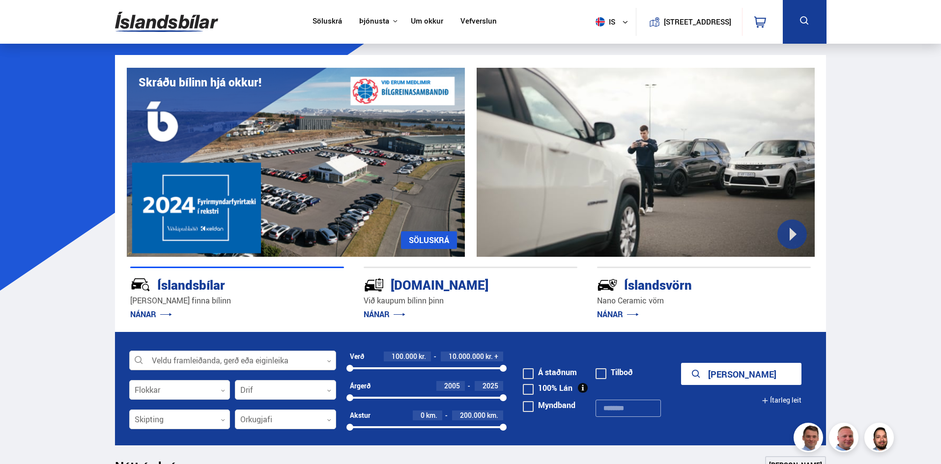
click at [328, 359] on icon at bounding box center [329, 361] width 4 height 4
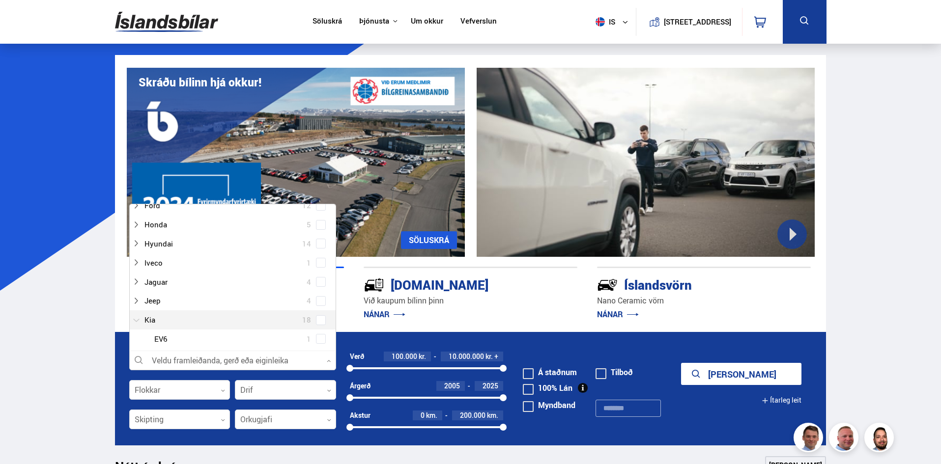
click at [152, 319] on div at bounding box center [222, 320] width 181 height 14
click at [223, 420] on icon at bounding box center [223, 420] width 4 height 4
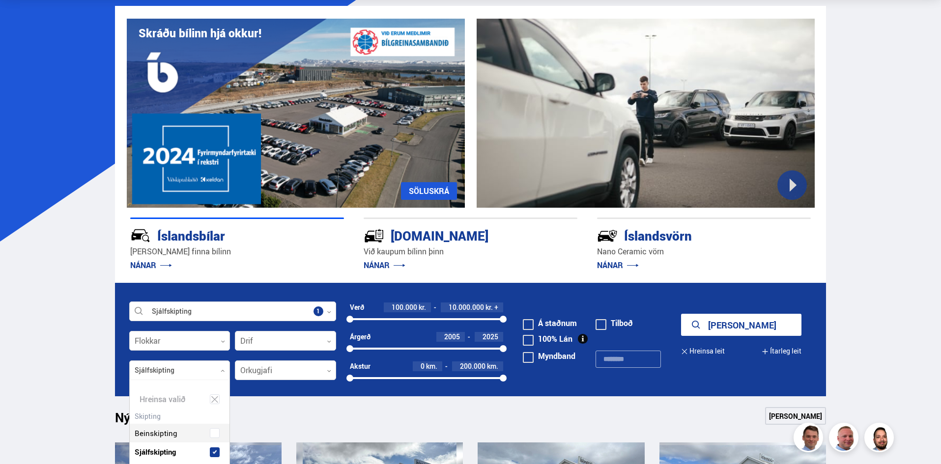
scroll to position [111, 100]
click at [176, 435] on div "Beinskipting Sjálfskipting Óskilgreint" at bounding box center [180, 445] width 100 height 72
click at [750, 327] on button "Sýna 238 bíla" at bounding box center [741, 325] width 120 height 22
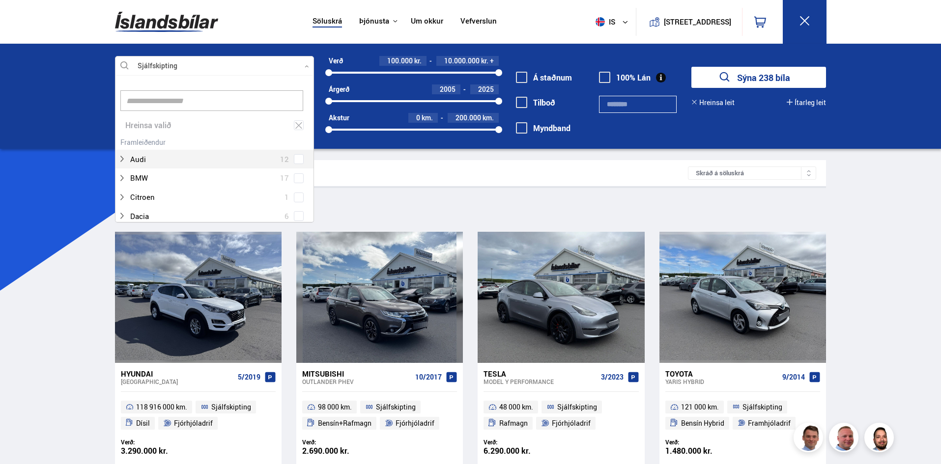
click at [307, 64] on icon at bounding box center [307, 66] width 4 height 4
click at [139, 110] on div at bounding box center [204, 112] width 173 height 14
click at [714, 102] on button "Hreinsa leit" at bounding box center [712, 103] width 43 height 8
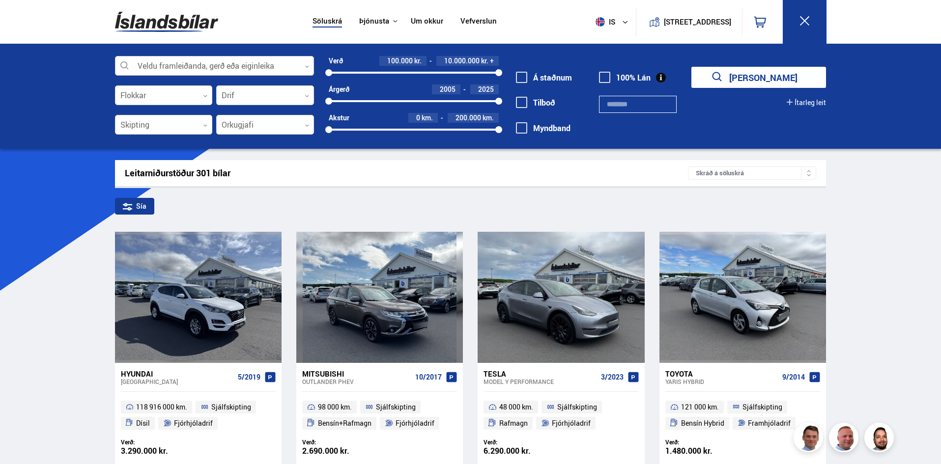
click at [310, 65] on div at bounding box center [214, 66] width 199 height 20
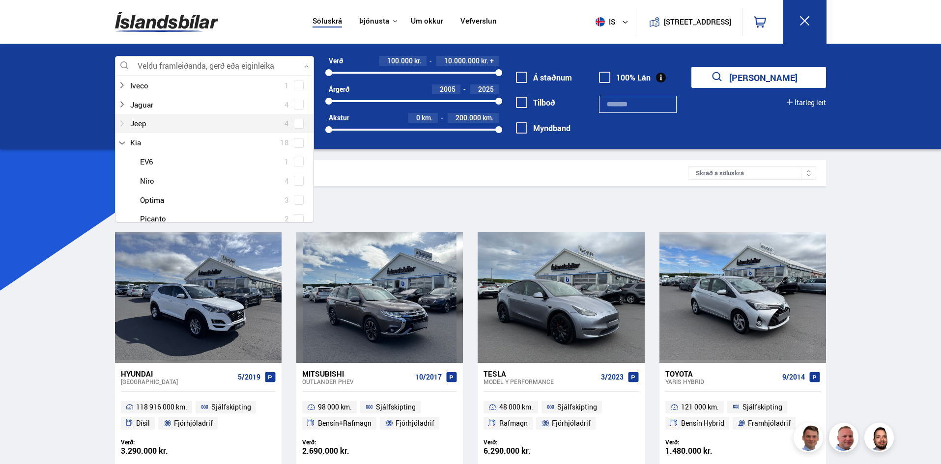
scroll to position [246, 0]
click at [143, 177] on div at bounding box center [224, 180] width 173 height 14
click at [146, 184] on div at bounding box center [224, 180] width 173 height 14
click at [134, 141] on div at bounding box center [204, 142] width 173 height 14
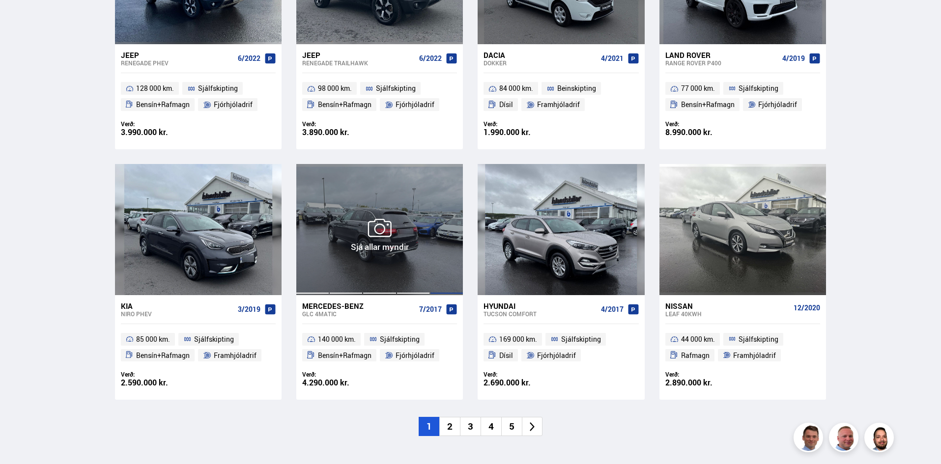
scroll to position [1326, 0]
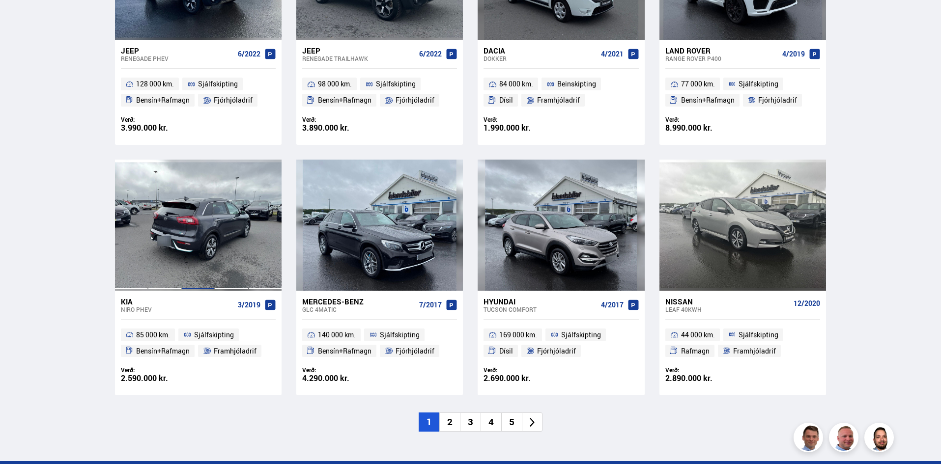
click at [194, 234] on div at bounding box center [197, 225] width 33 height 131
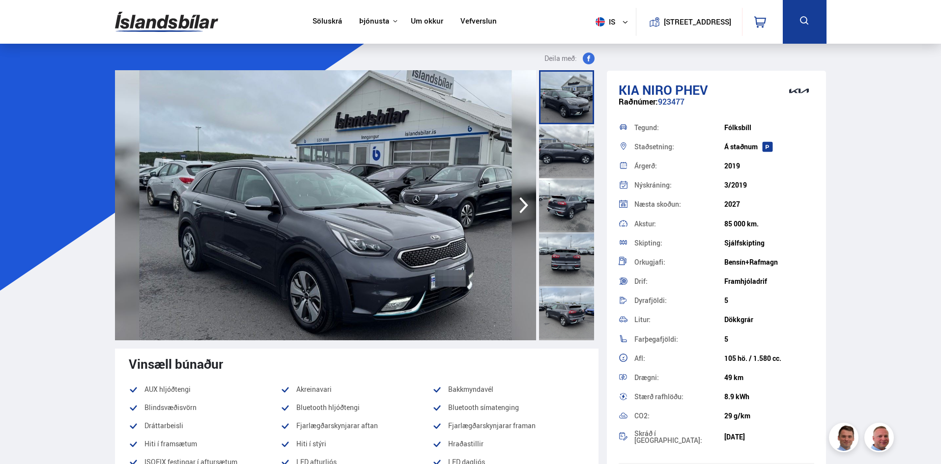
click at [381, 219] on img at bounding box center [325, 205] width 421 height 270
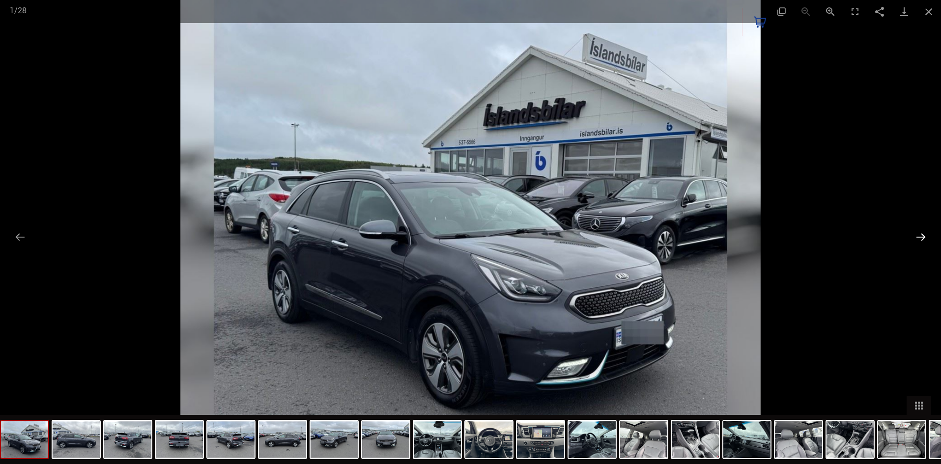
click at [921, 238] on button "Next slide" at bounding box center [920, 236] width 21 height 19
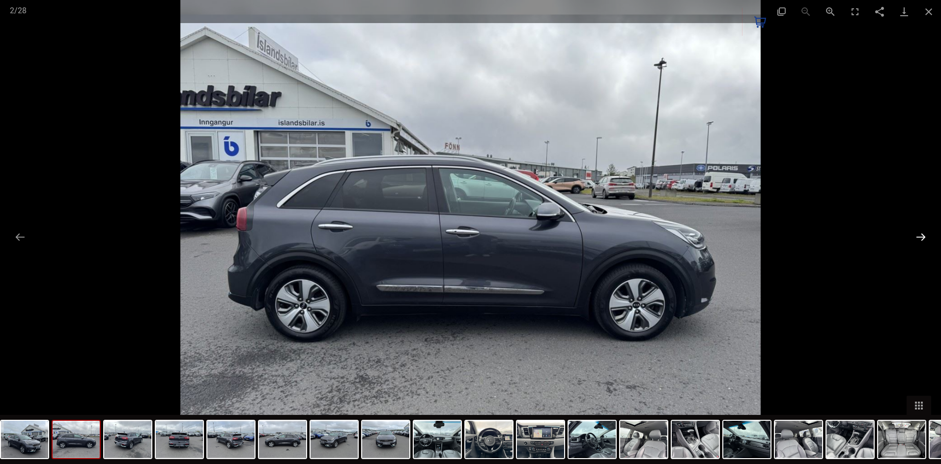
click at [920, 237] on button "Next slide" at bounding box center [920, 236] width 21 height 19
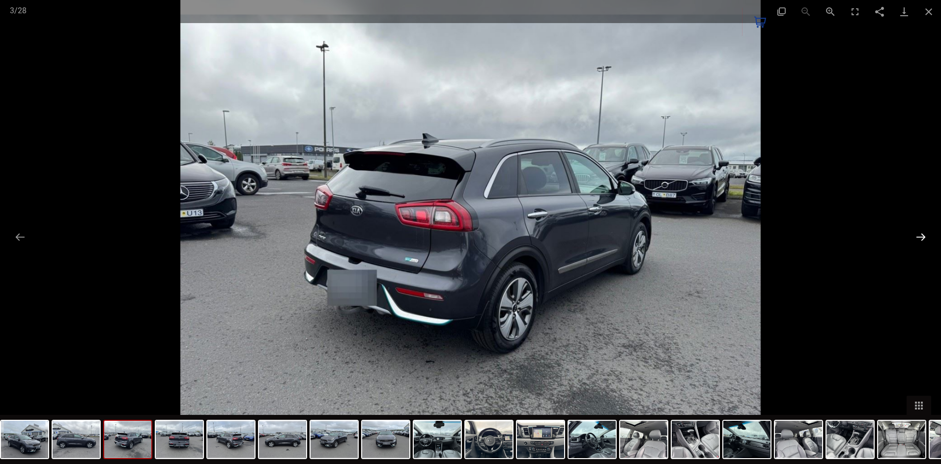
click at [920, 237] on button "Next slide" at bounding box center [920, 236] width 21 height 19
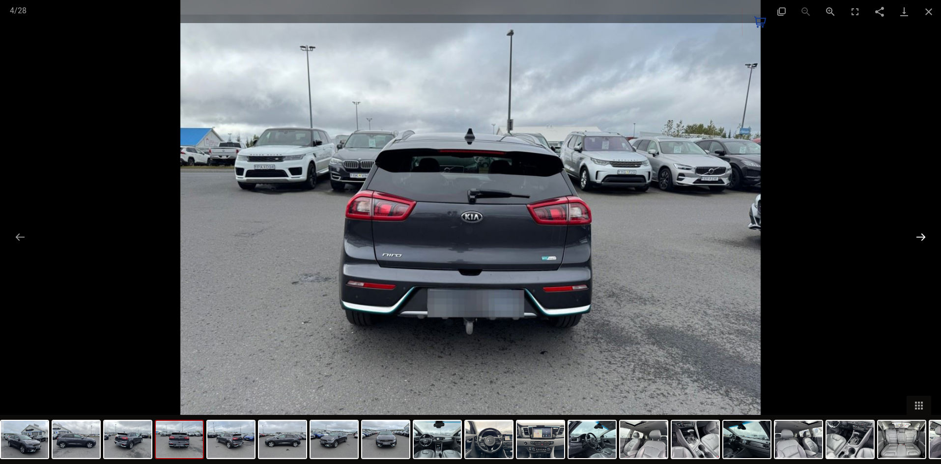
click at [919, 237] on button "Next slide" at bounding box center [920, 236] width 21 height 19
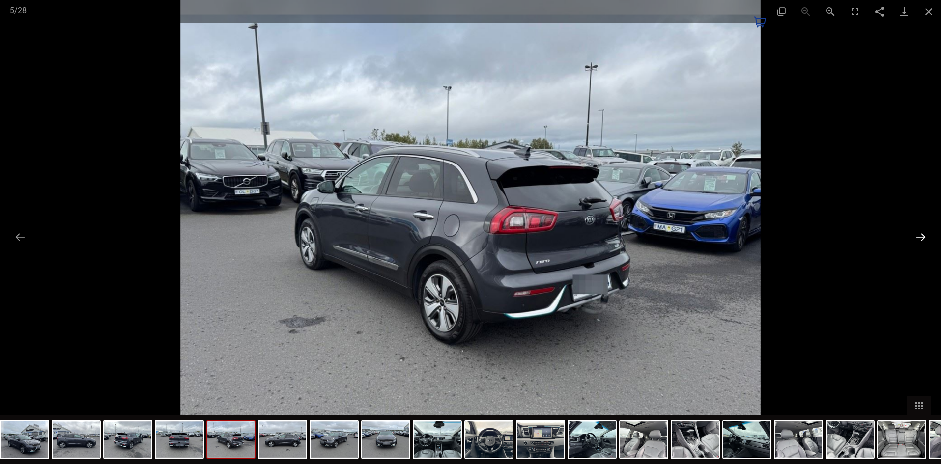
click at [919, 237] on button "Next slide" at bounding box center [920, 236] width 21 height 19
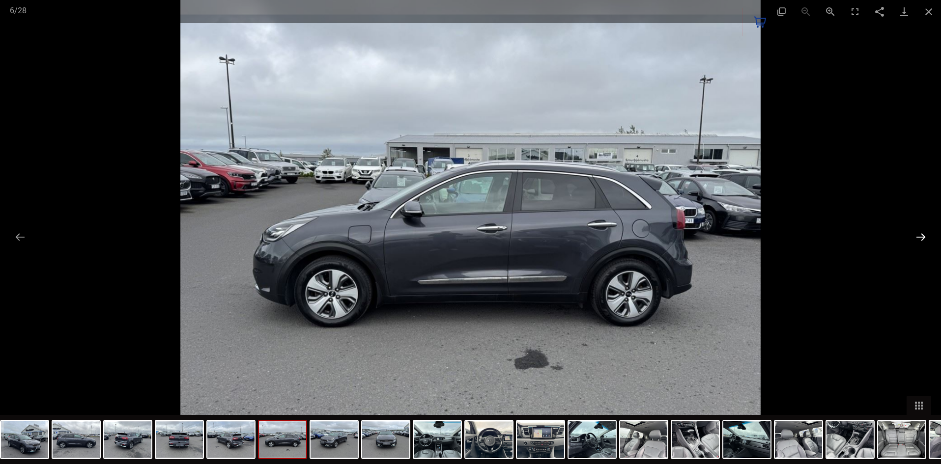
click at [919, 237] on button "Next slide" at bounding box center [920, 236] width 21 height 19
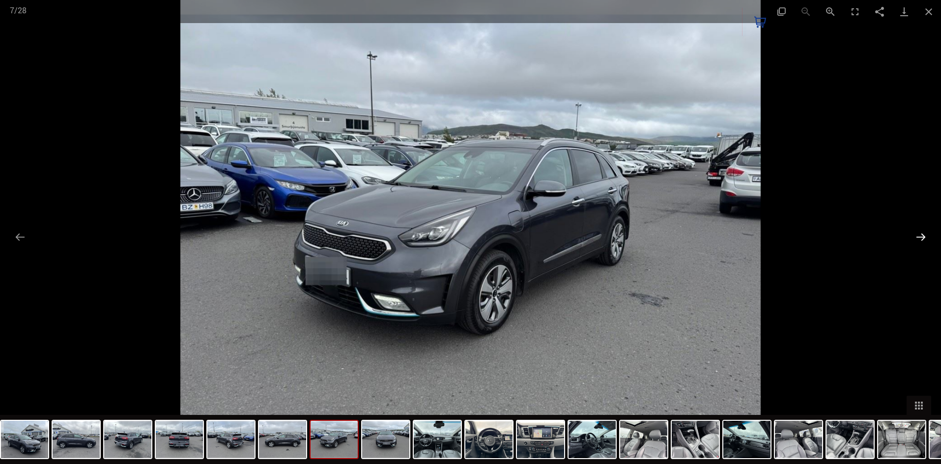
click at [918, 238] on button "Next slide" at bounding box center [920, 236] width 21 height 19
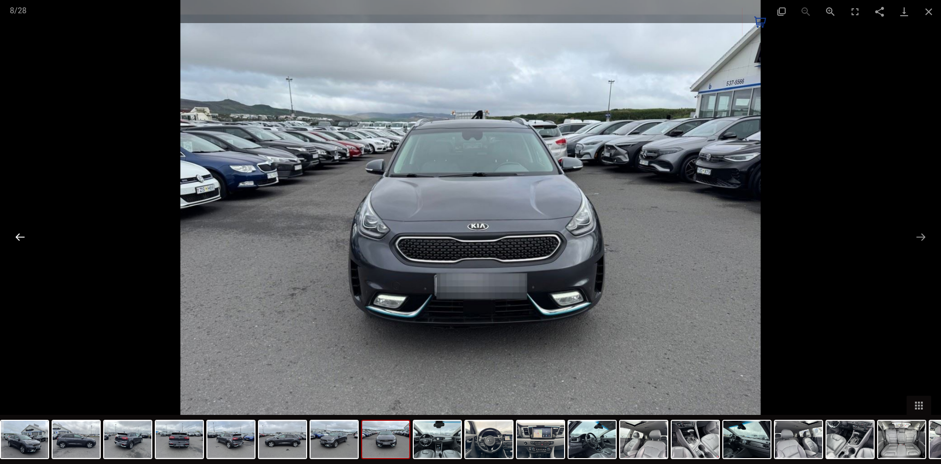
click at [16, 234] on button "Previous slide" at bounding box center [20, 236] width 21 height 19
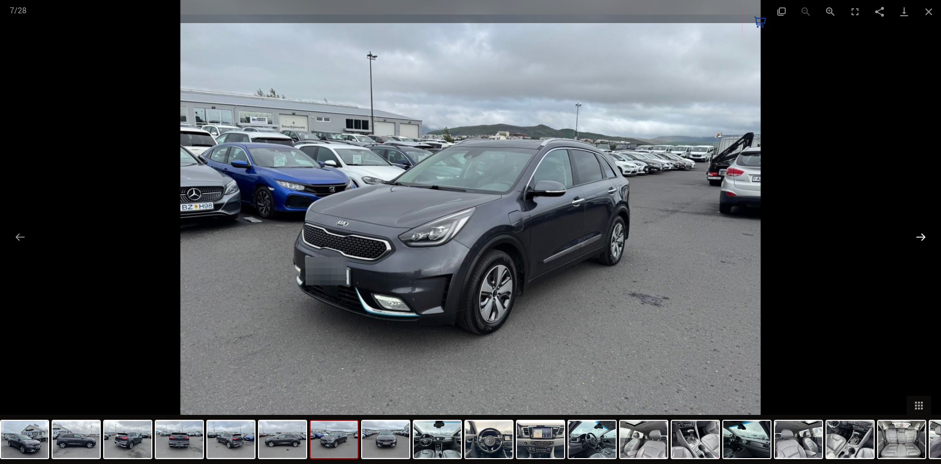
click at [921, 239] on button "Next slide" at bounding box center [920, 236] width 21 height 19
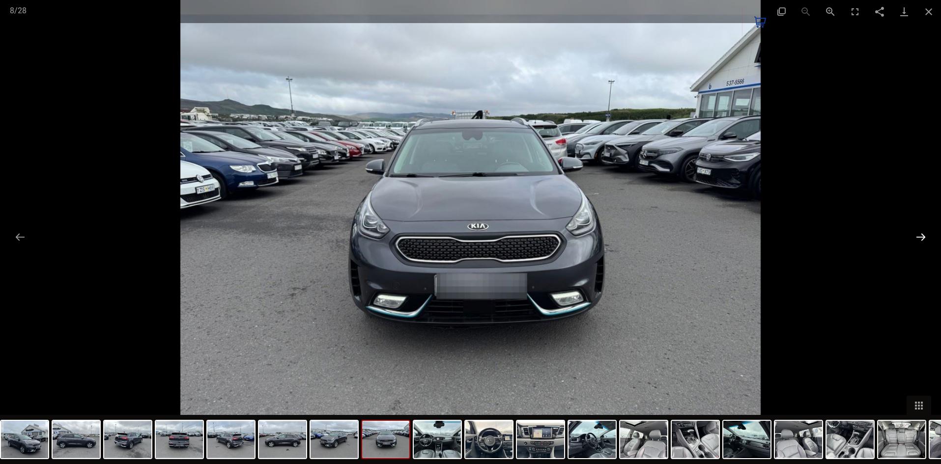
click at [921, 239] on button "Next slide" at bounding box center [920, 236] width 21 height 19
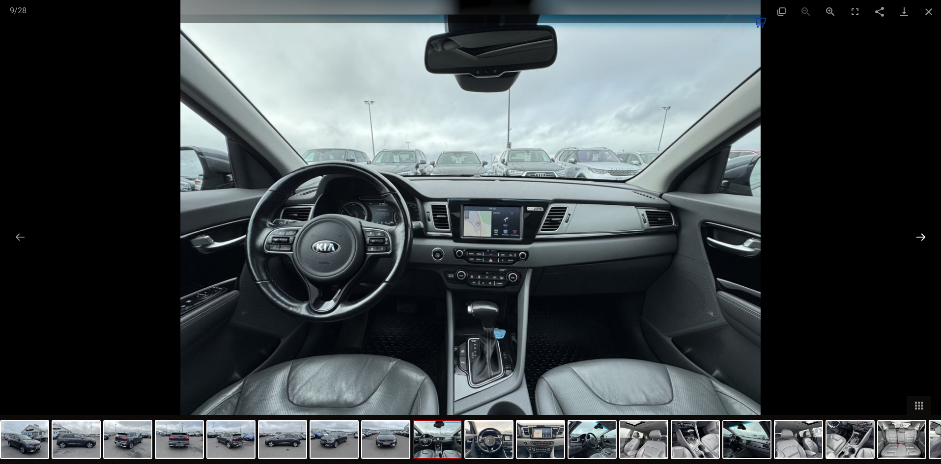
click at [921, 239] on button "Next slide" at bounding box center [920, 236] width 21 height 19
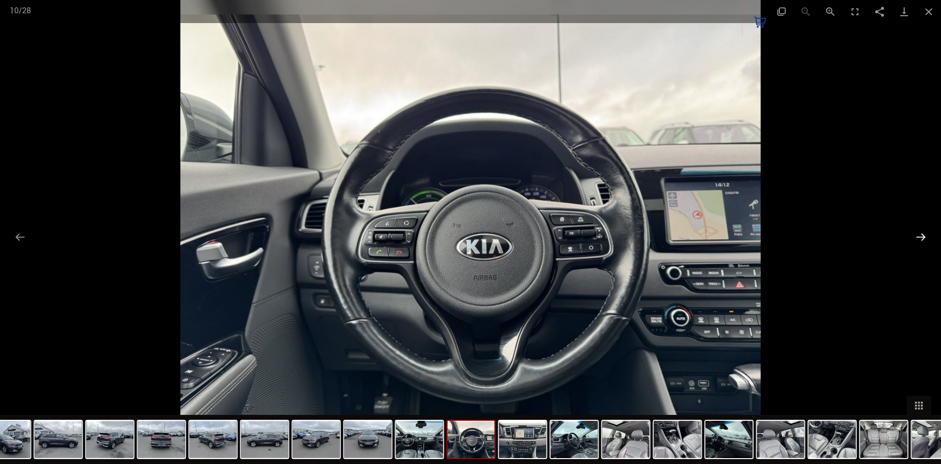
click at [921, 239] on button "Next slide" at bounding box center [920, 236] width 21 height 19
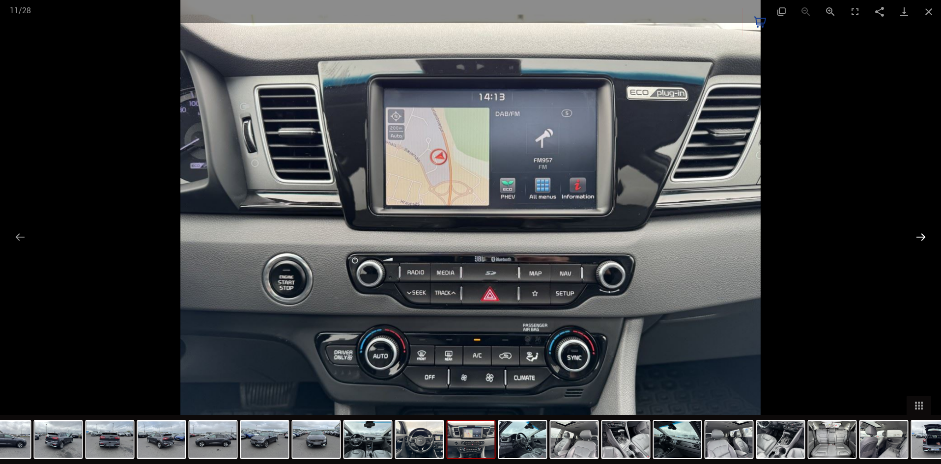
click at [921, 239] on button "Next slide" at bounding box center [920, 236] width 21 height 19
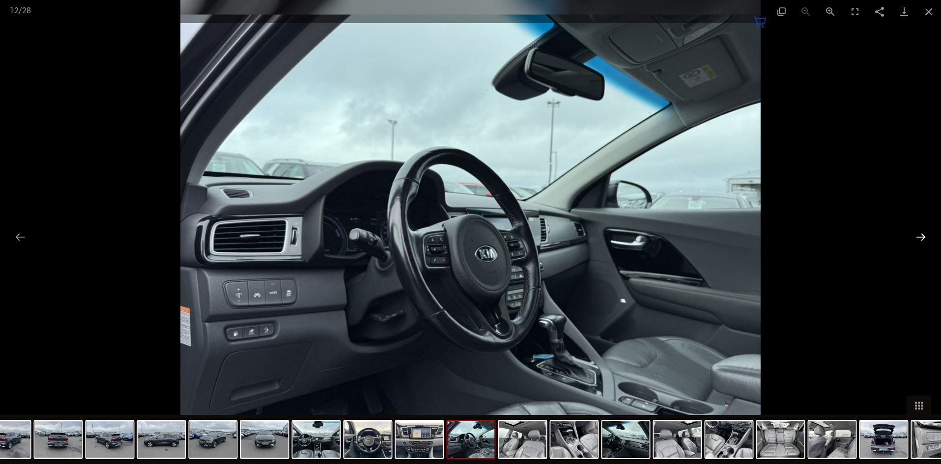
click at [921, 239] on button "Next slide" at bounding box center [920, 236] width 21 height 19
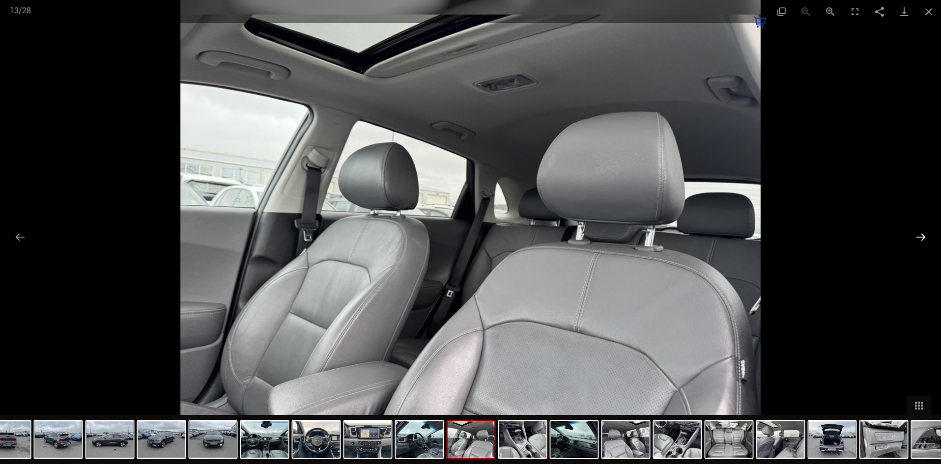
click at [921, 239] on button "Next slide" at bounding box center [920, 236] width 21 height 19
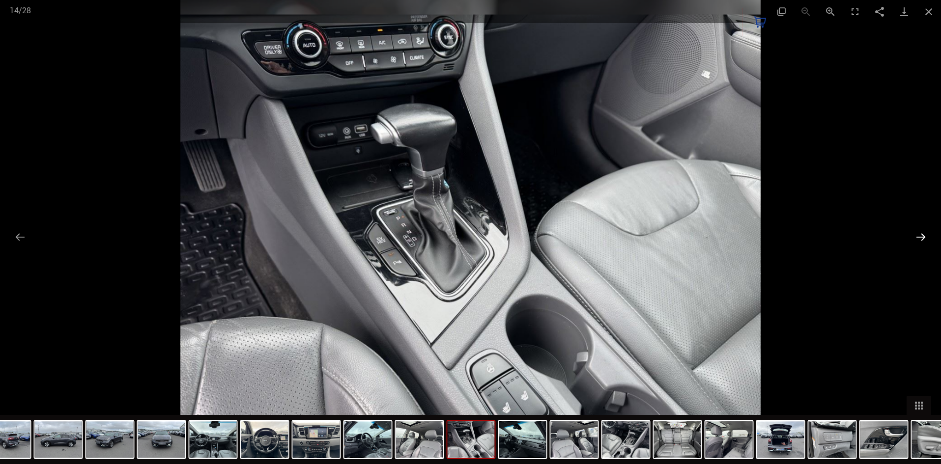
click at [921, 239] on button "Next slide" at bounding box center [920, 236] width 21 height 19
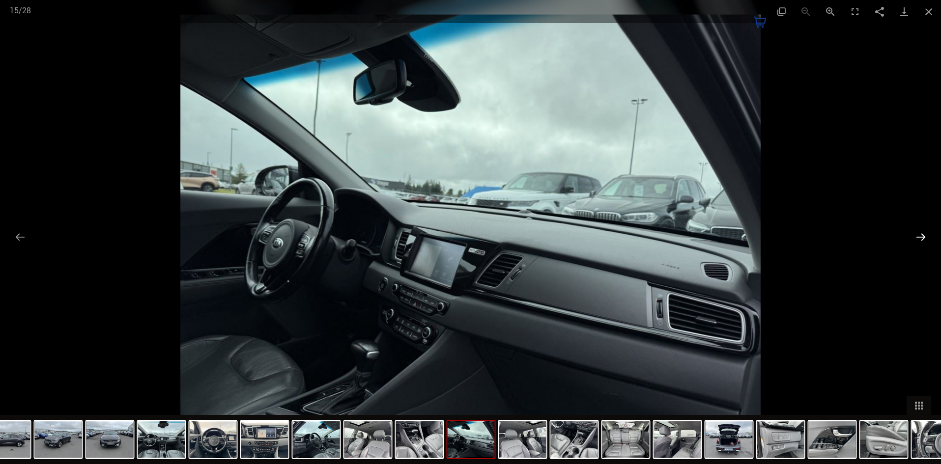
click at [921, 239] on button "Next slide" at bounding box center [920, 236] width 21 height 19
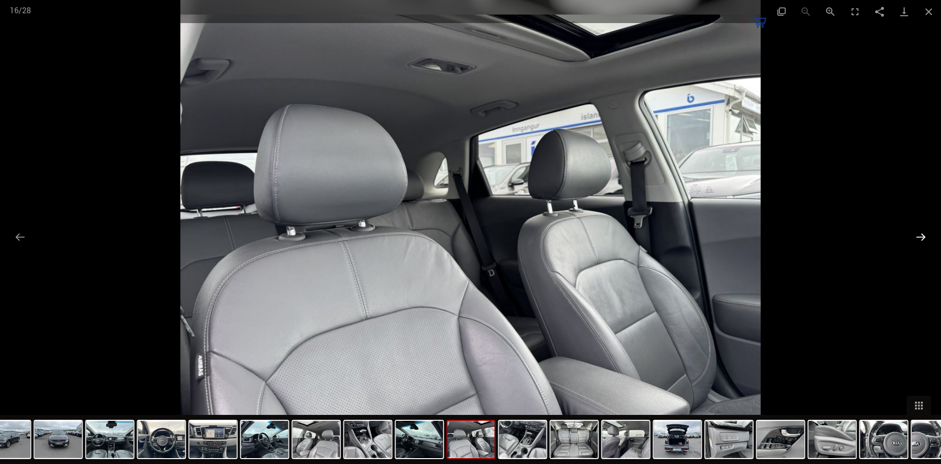
click at [921, 239] on button "Next slide" at bounding box center [920, 236] width 21 height 19
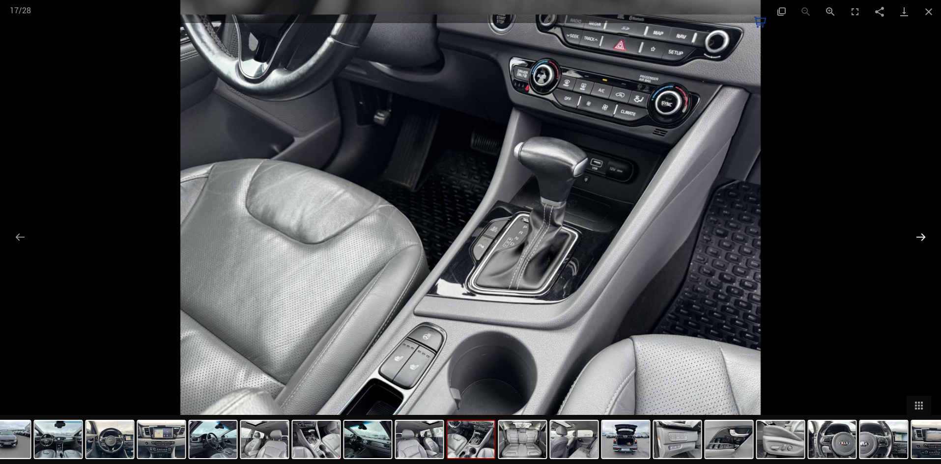
click at [921, 239] on button "Next slide" at bounding box center [920, 236] width 21 height 19
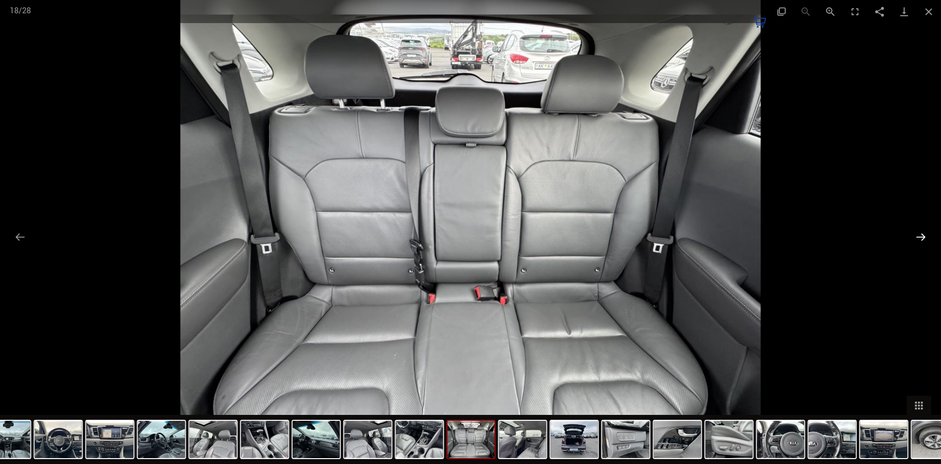
click at [921, 239] on button "Next slide" at bounding box center [920, 236] width 21 height 19
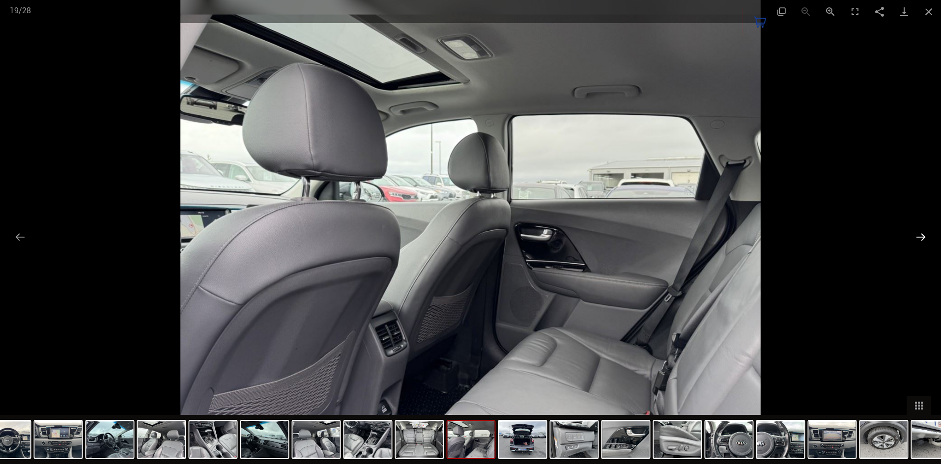
click at [921, 239] on button "Next slide" at bounding box center [920, 236] width 21 height 19
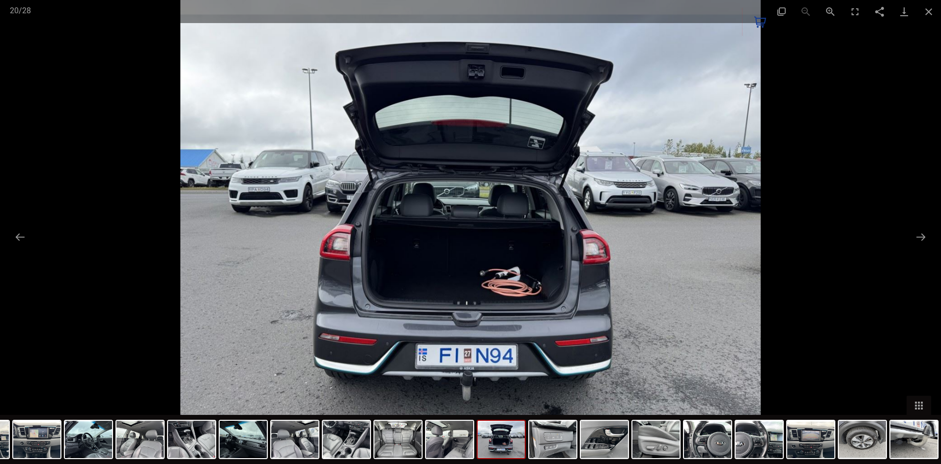
scroll to position [1431, 0]
click at [927, 13] on button "Close gallery" at bounding box center [928, 11] width 25 height 23
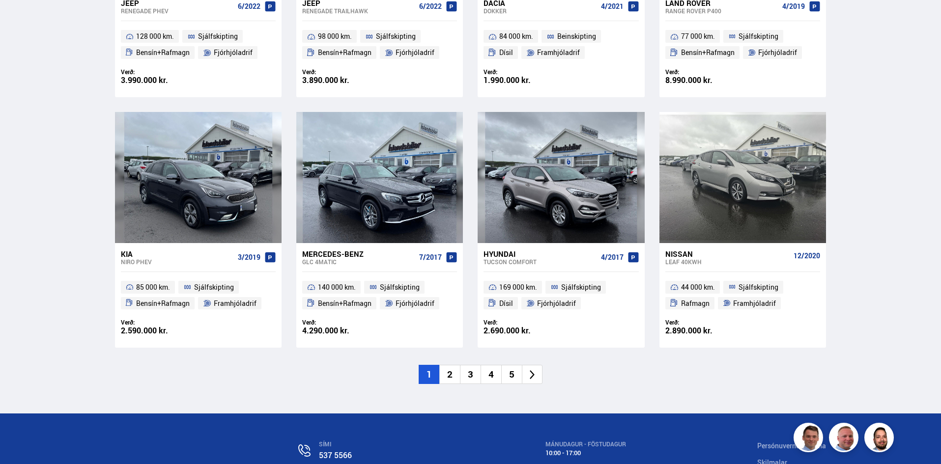
scroll to position [1375, 0]
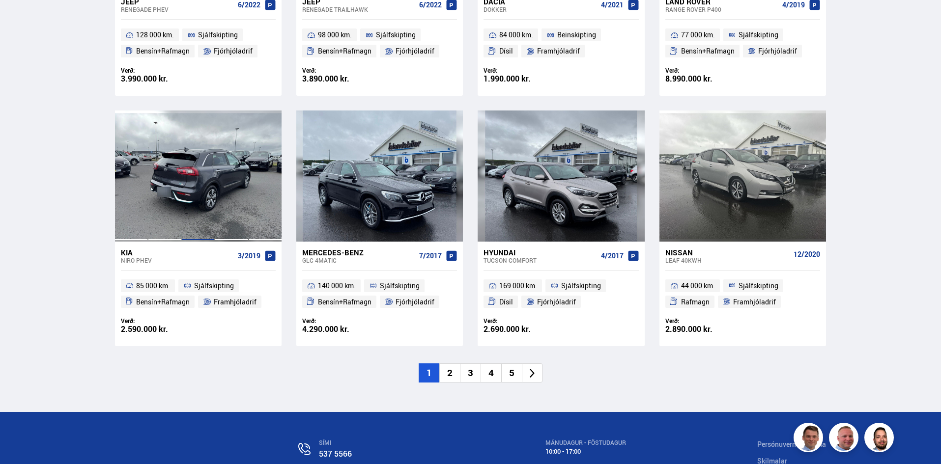
click at [198, 195] on div at bounding box center [197, 176] width 33 height 131
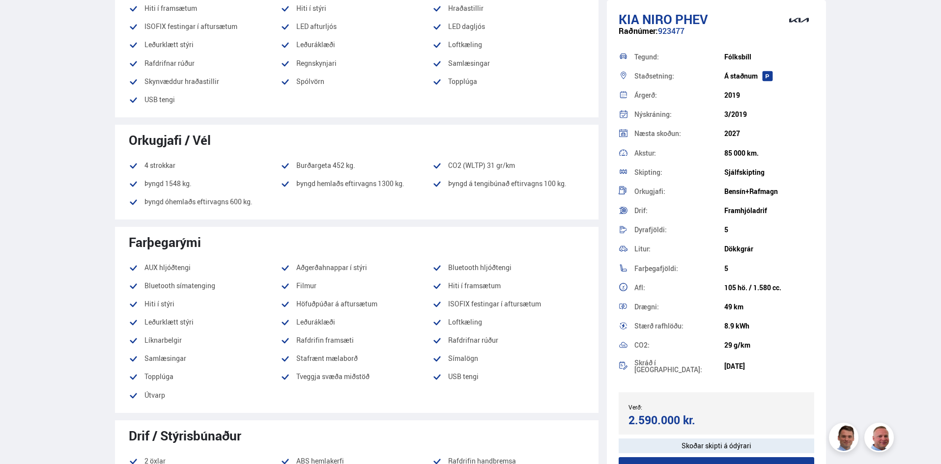
scroll to position [393, 0]
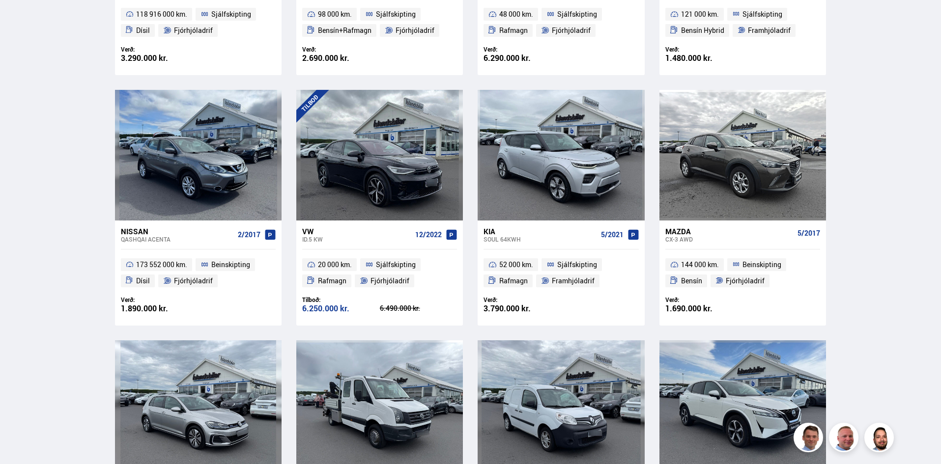
scroll to position [1480, 0]
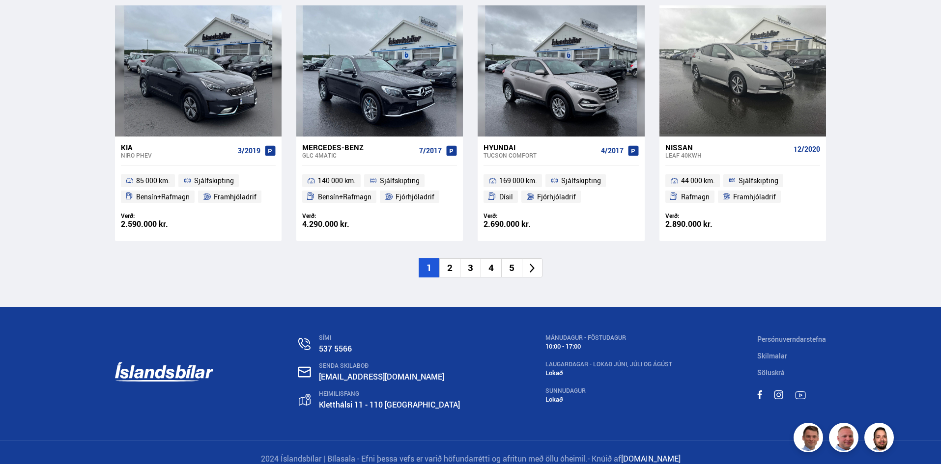
click at [451, 271] on li "2" at bounding box center [449, 267] width 21 height 19
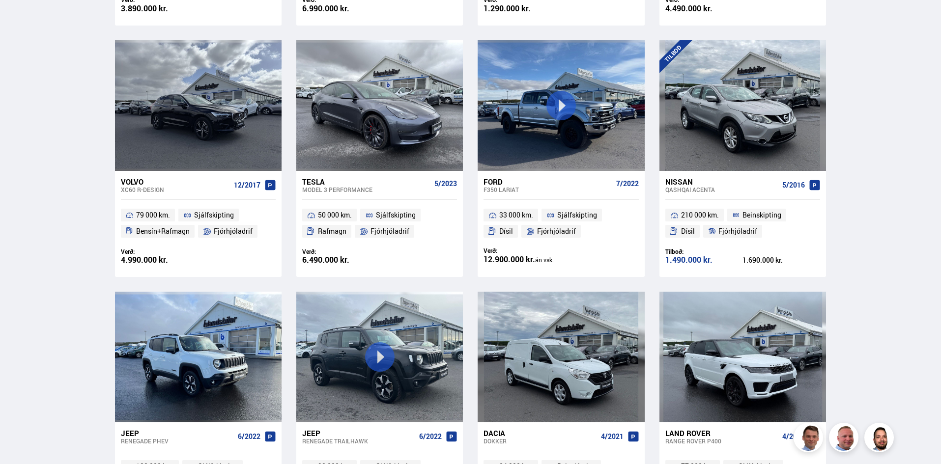
scroll to position [560, 0]
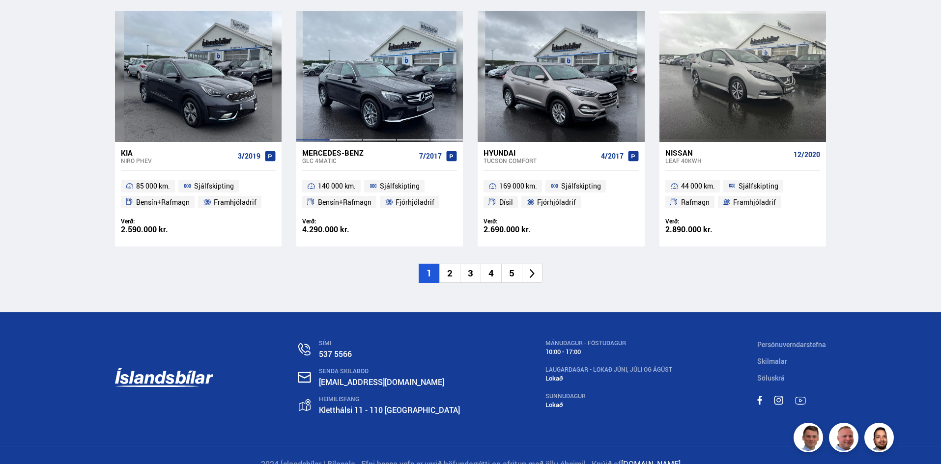
scroll to position [1493, 0]
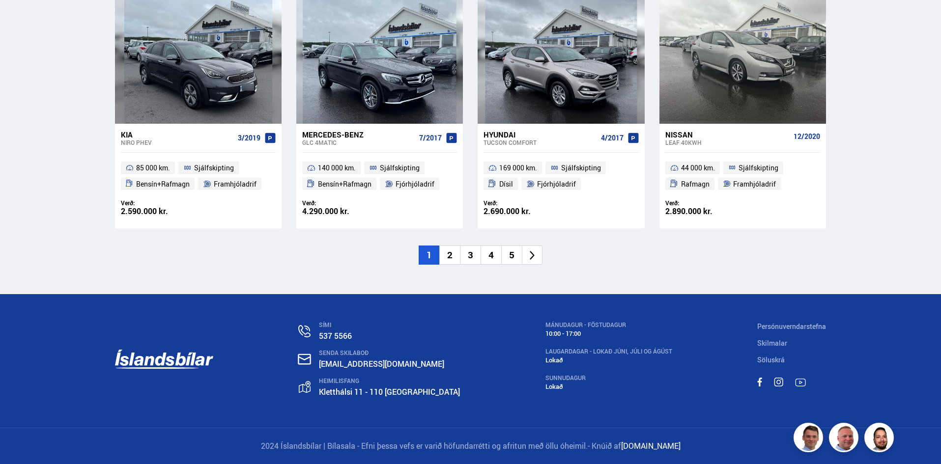
click at [449, 259] on li "2" at bounding box center [449, 255] width 21 height 19
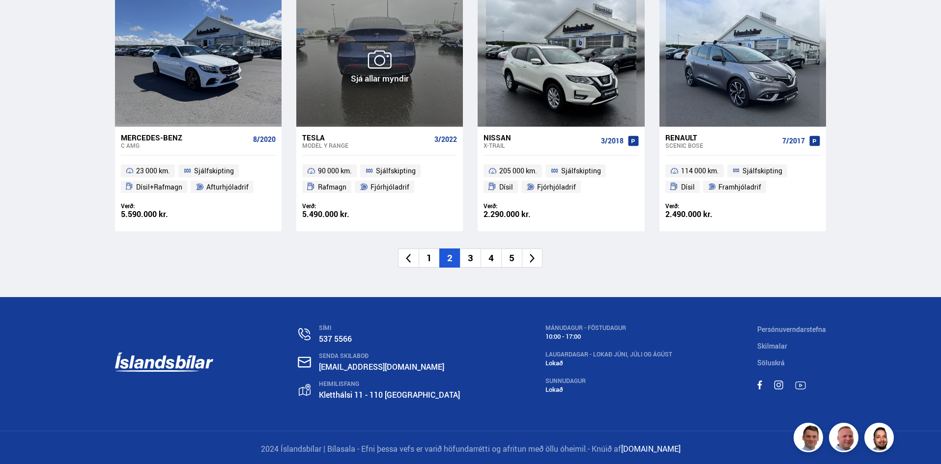
scroll to position [1492, 0]
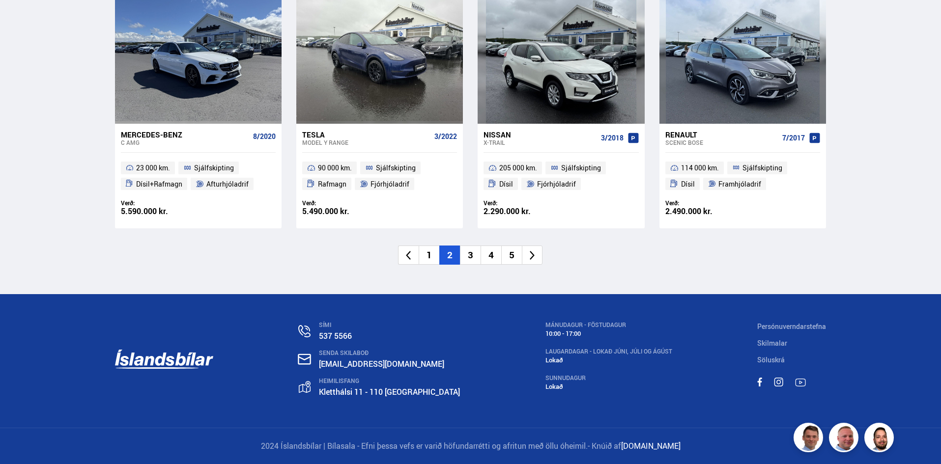
click at [473, 255] on li "3" at bounding box center [470, 255] width 21 height 19
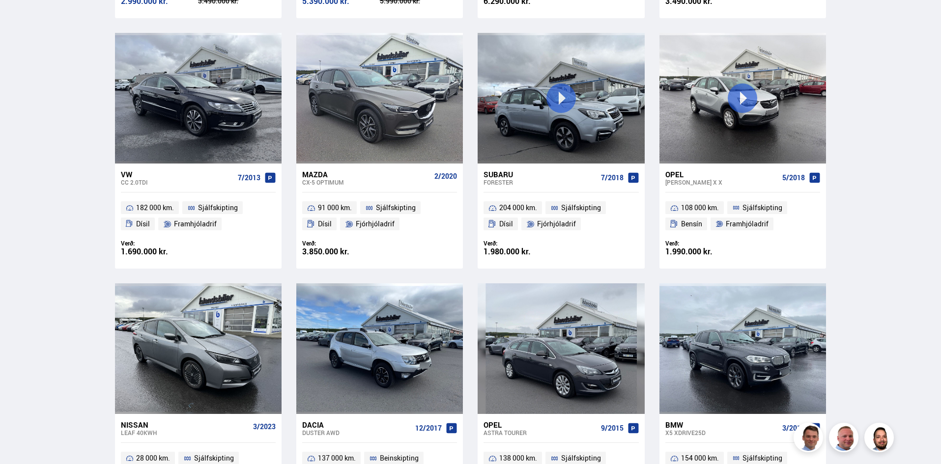
scroll to position [122, 0]
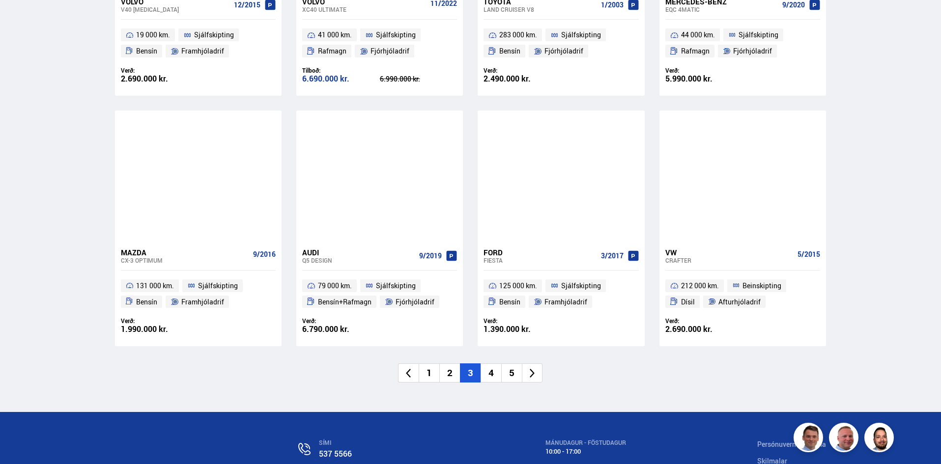
scroll to position [1375, 0]
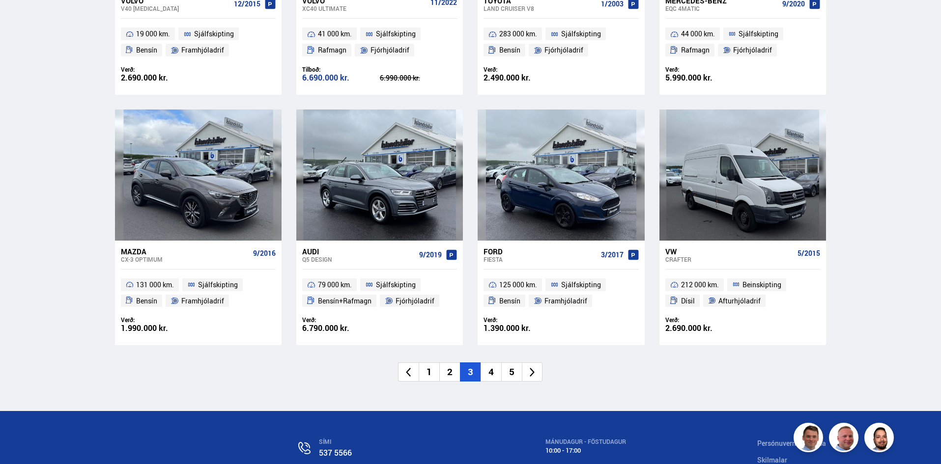
click at [491, 375] on li "4" at bounding box center [490, 372] width 21 height 19
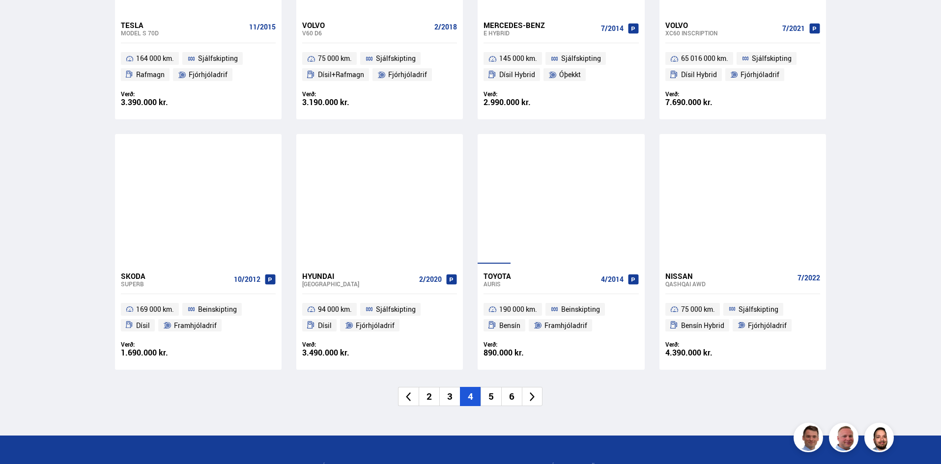
scroll to position [1375, 0]
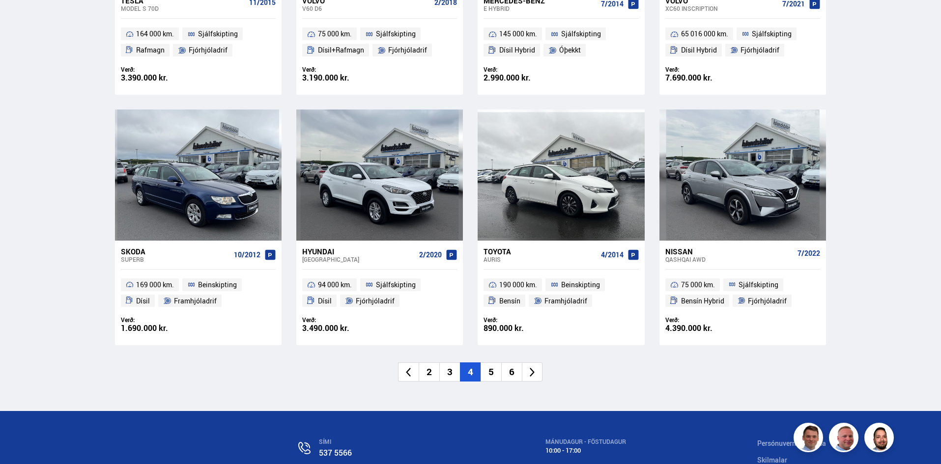
click at [493, 369] on li "5" at bounding box center [490, 372] width 21 height 19
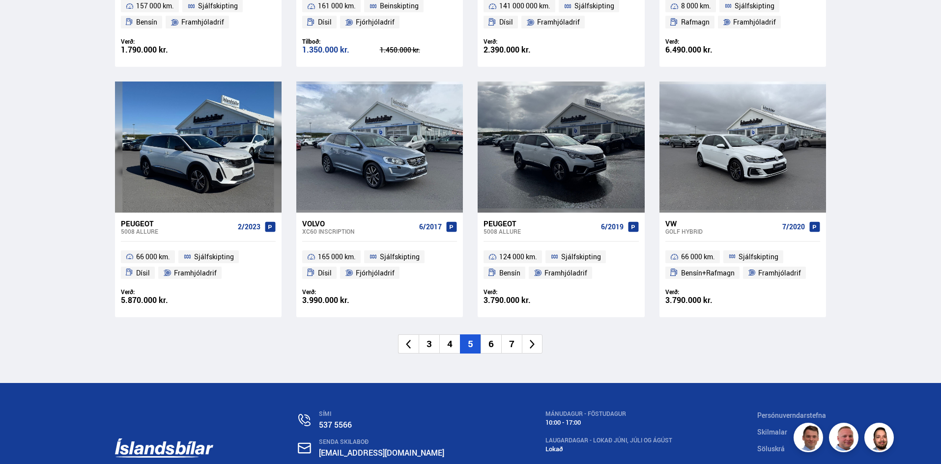
scroll to position [1424, 0]
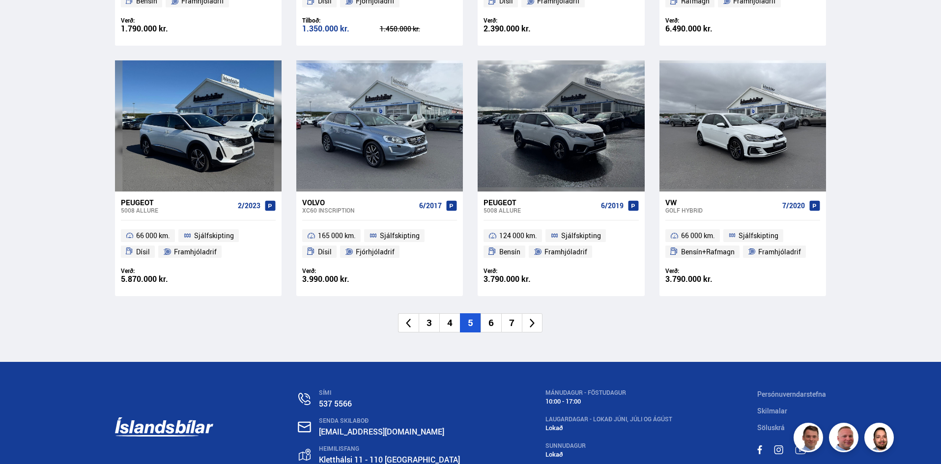
click at [495, 320] on li "6" at bounding box center [490, 322] width 21 height 19
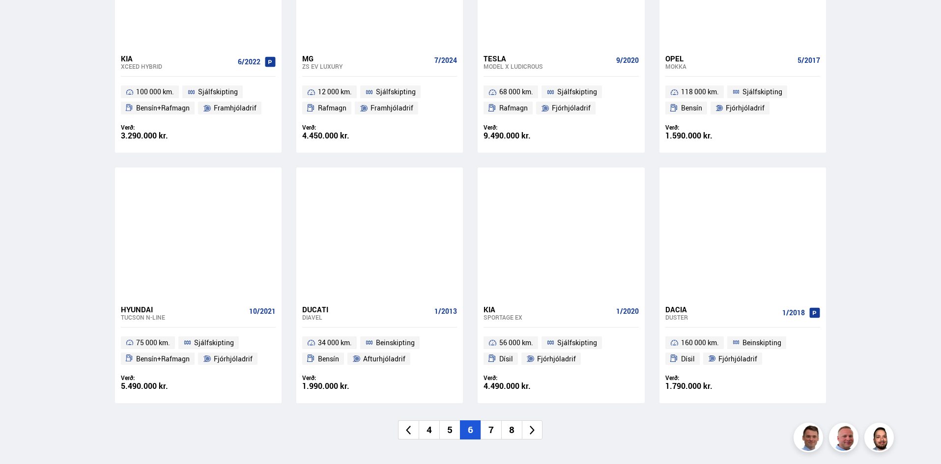
scroll to position [1326, 0]
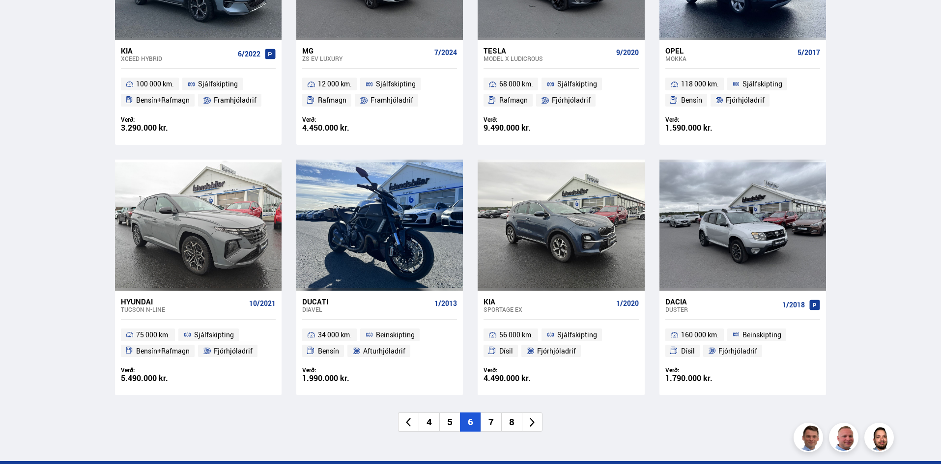
click at [494, 423] on li "7" at bounding box center [490, 422] width 21 height 19
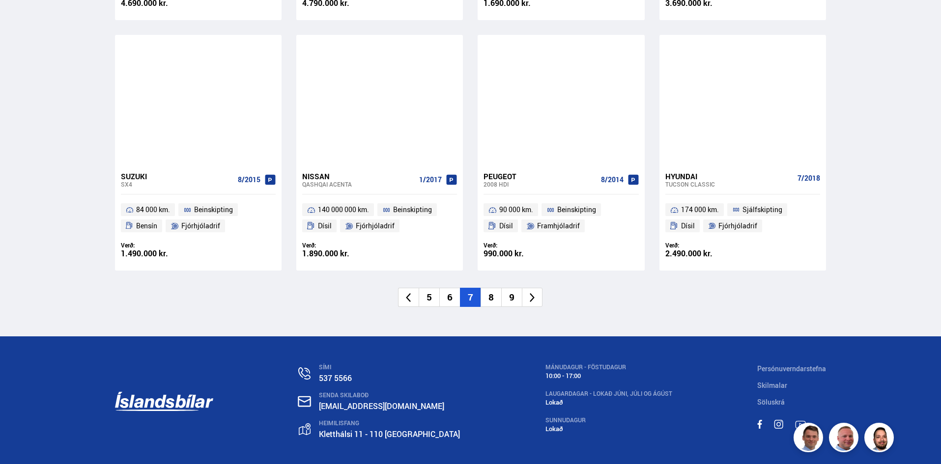
scroll to position [1492, 0]
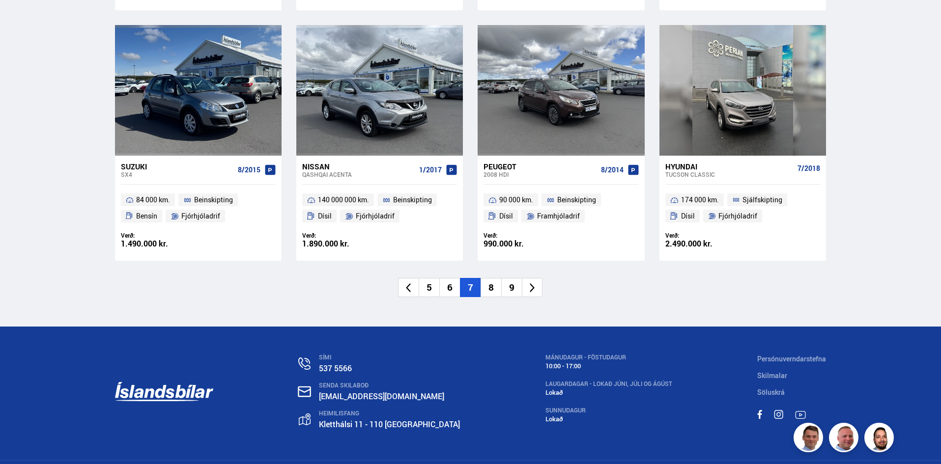
click at [494, 278] on li "8" at bounding box center [490, 287] width 21 height 19
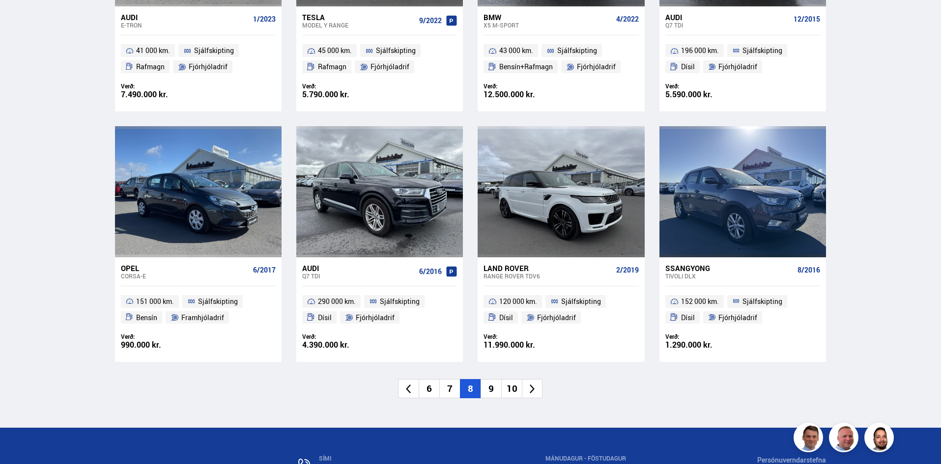
scroll to position [1474, 0]
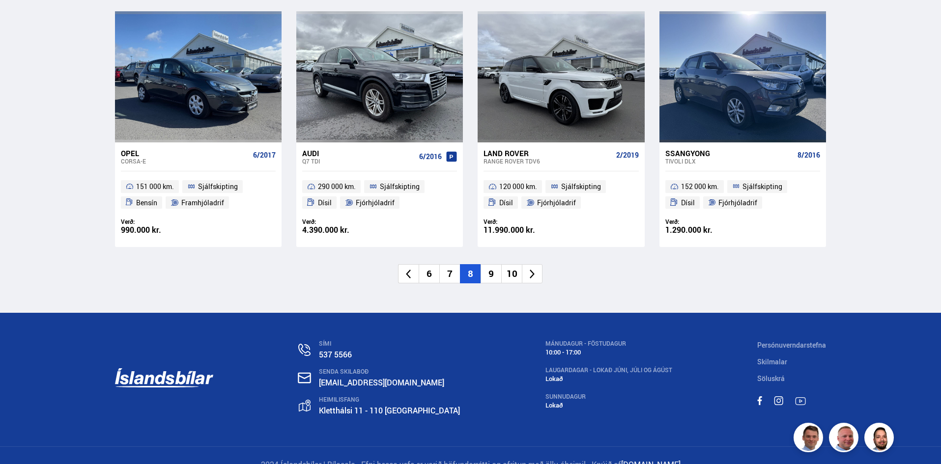
click at [490, 277] on li "9" at bounding box center [490, 273] width 21 height 19
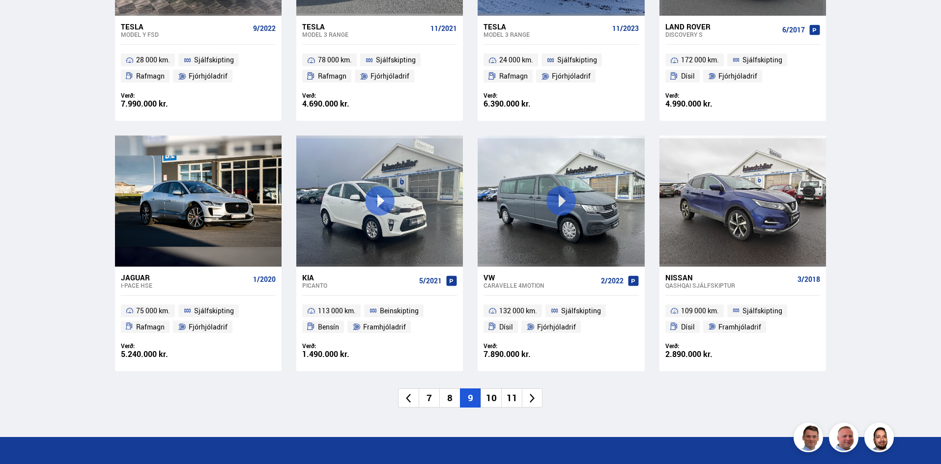
scroll to position [1375, 0]
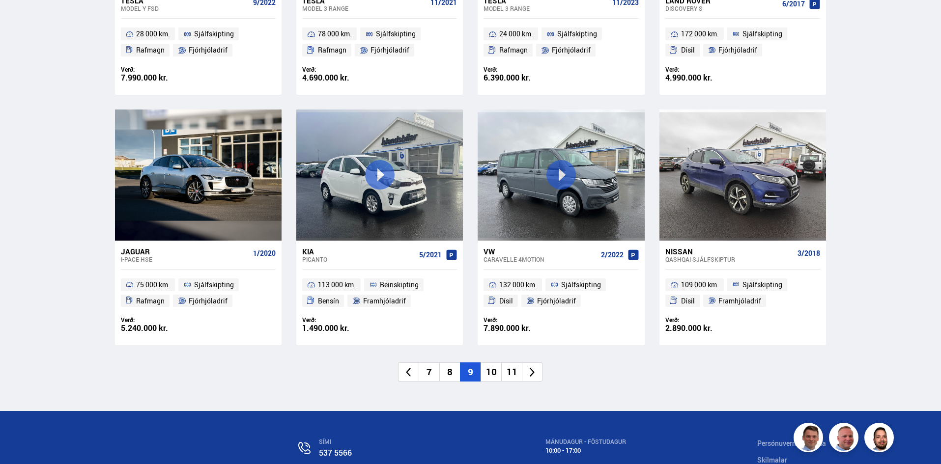
click at [491, 366] on li "10" at bounding box center [490, 372] width 21 height 19
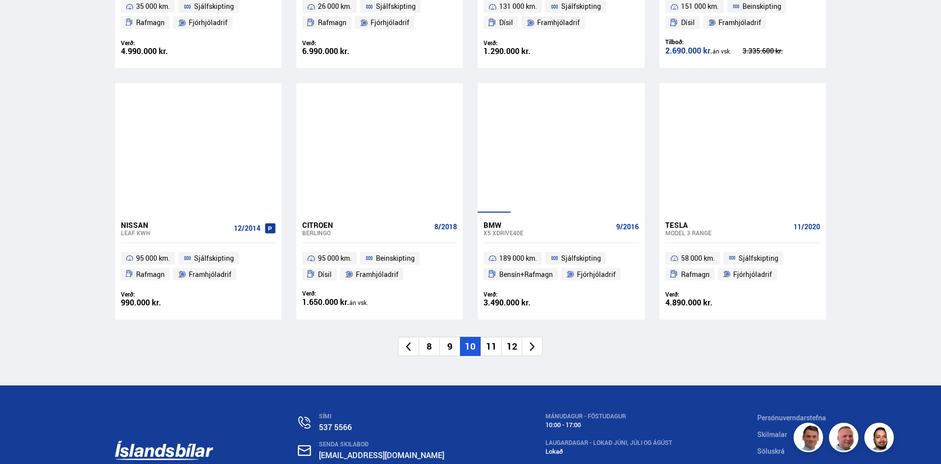
scroll to position [1494, 0]
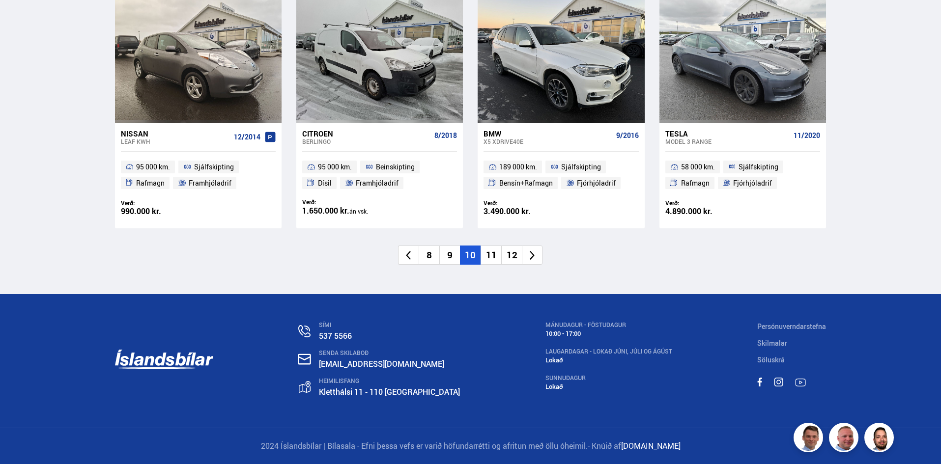
click at [496, 252] on li "11" at bounding box center [490, 255] width 21 height 19
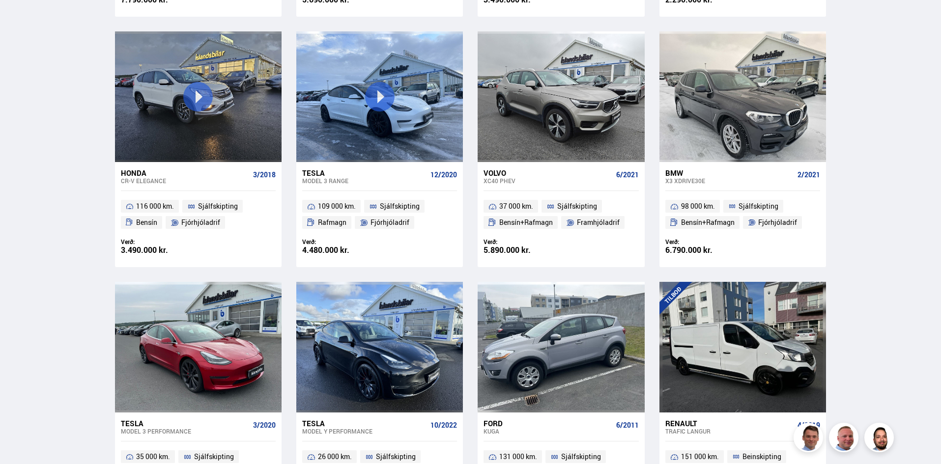
scroll to position [519, 0]
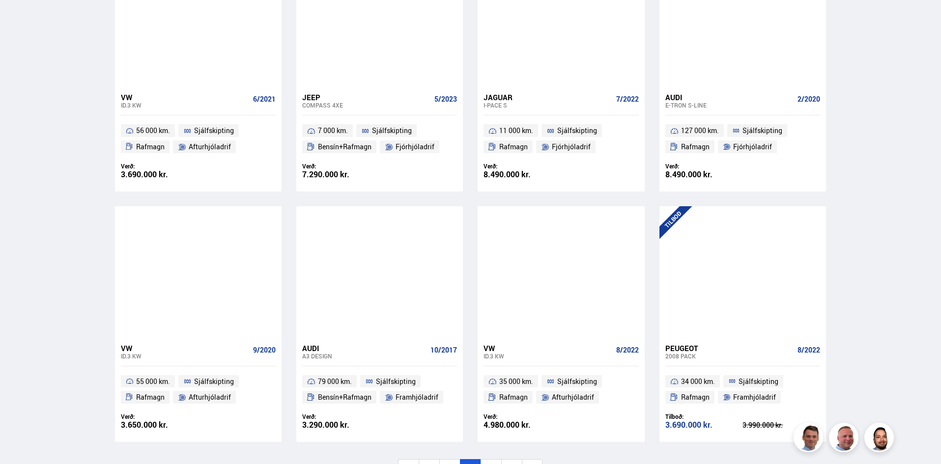
scroll to position [1326, 0]
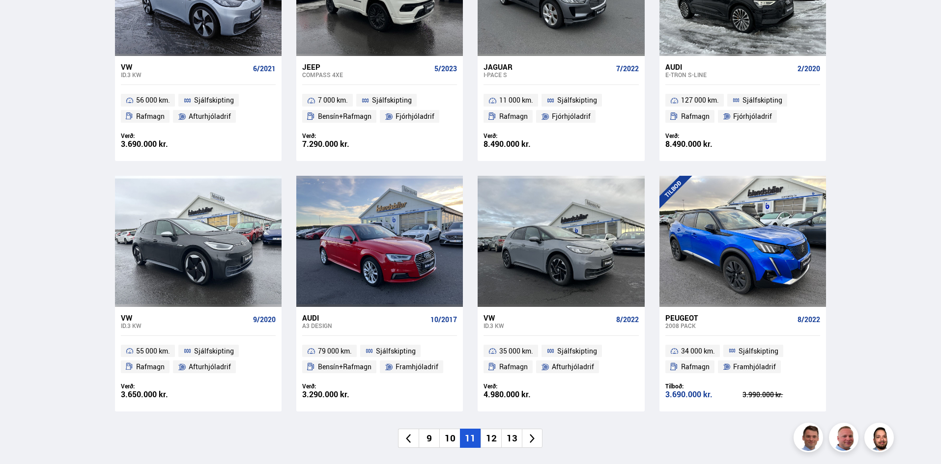
click at [490, 429] on li "12" at bounding box center [490, 438] width 21 height 19
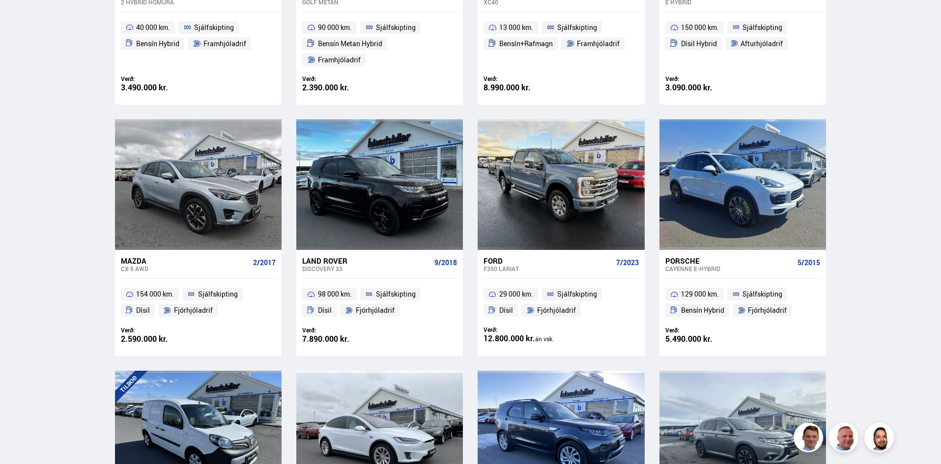
scroll to position [307, 0]
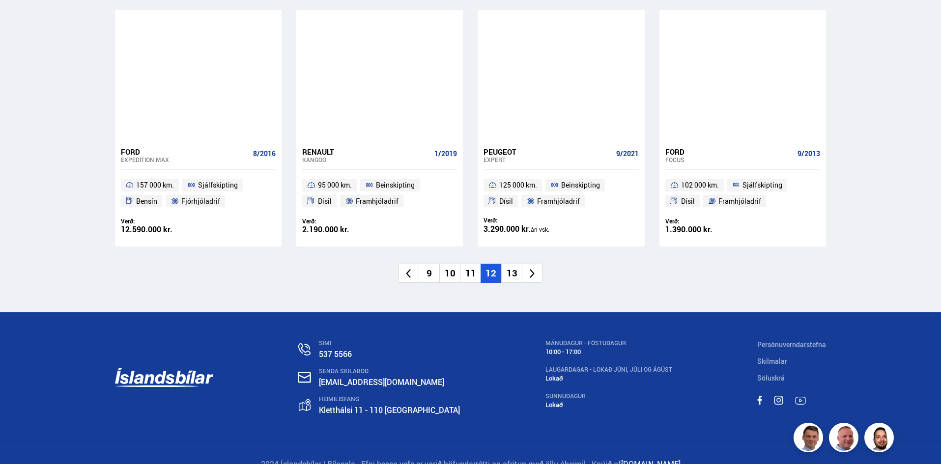
scroll to position [1494, 0]
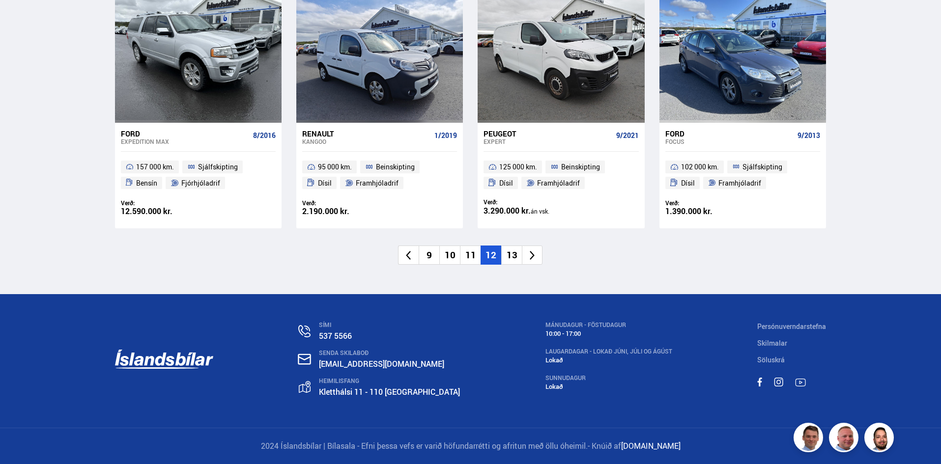
click at [514, 257] on li "13" at bounding box center [511, 255] width 21 height 19
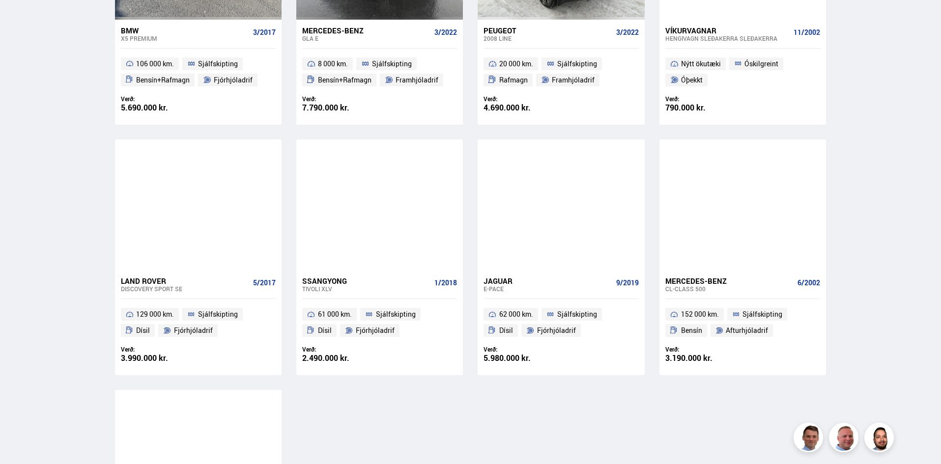
scroll to position [540, 0]
